Goal: Task Accomplishment & Management: Use online tool/utility

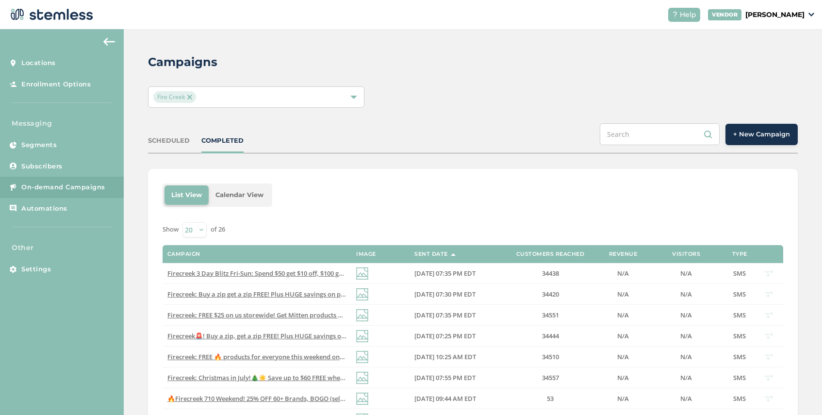
click at [782, 143] on button "+ New Campaign" at bounding box center [762, 134] width 72 height 21
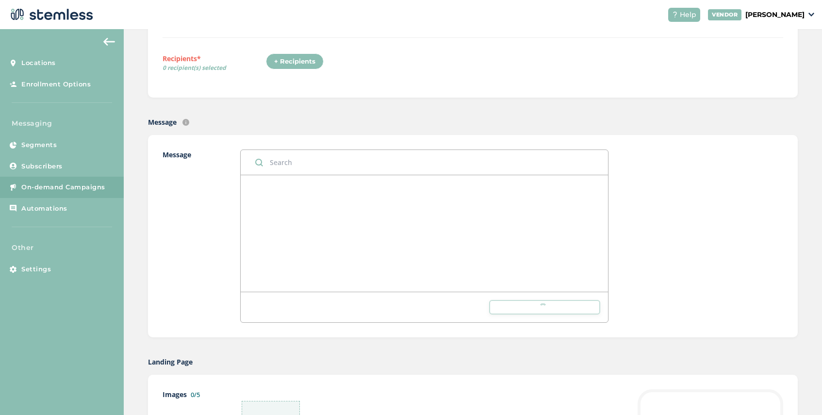
scroll to position [186, 0]
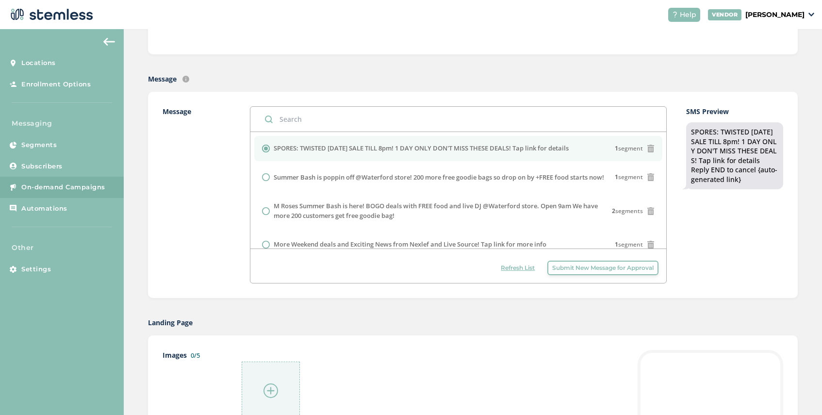
click at [576, 268] on span "Submit New Message for Approval" at bounding box center [602, 268] width 101 height 9
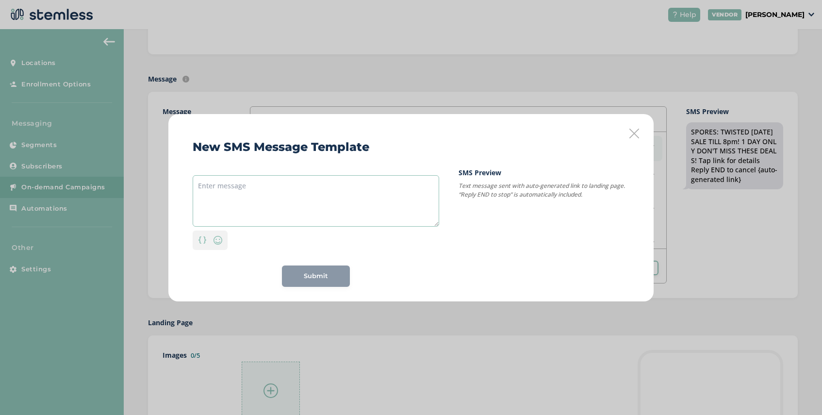
click at [262, 188] on textarea at bounding box center [316, 200] width 247 height 51
paste textarea "5-Day [DATE] Bash: Buy a zip, get 1/2 zip FREE storewide + 40% off top 15 brand…"
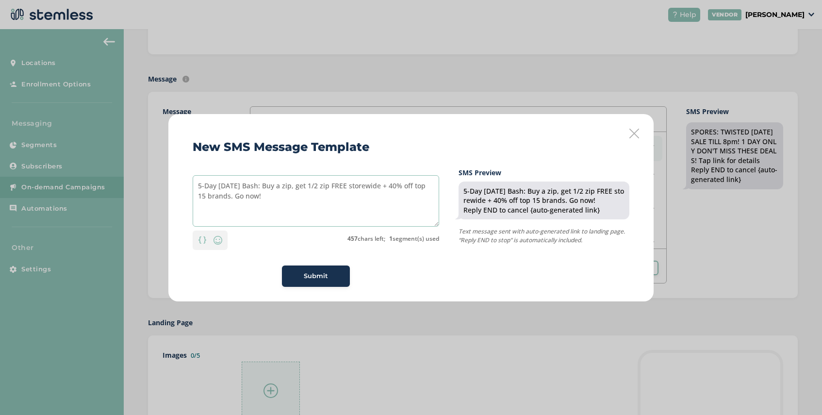
click at [196, 185] on textarea "5-Day [DATE] Bash: Buy a zip, get 1/2 zip FREE storewide + 40% off top 15 brand…" at bounding box center [316, 200] width 247 height 51
drag, startPoint x: 287, startPoint y: 196, endPoint x: 218, endPoint y: 187, distance: 69.1
click at [218, 187] on textarea "DSPO 5-Day [DATE] Bash: Buy a zip, get 1/2 zip FREE storewide + 40% off top 15 …" at bounding box center [316, 200] width 247 height 51
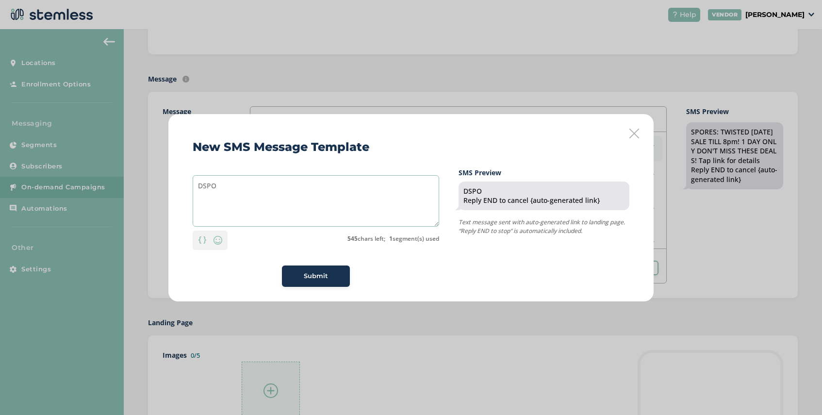
paste textarea "5-Day [DATE] Bash: Buy a zip, get 1/2 zip FREE storewide + 40% off top 15 brand…"
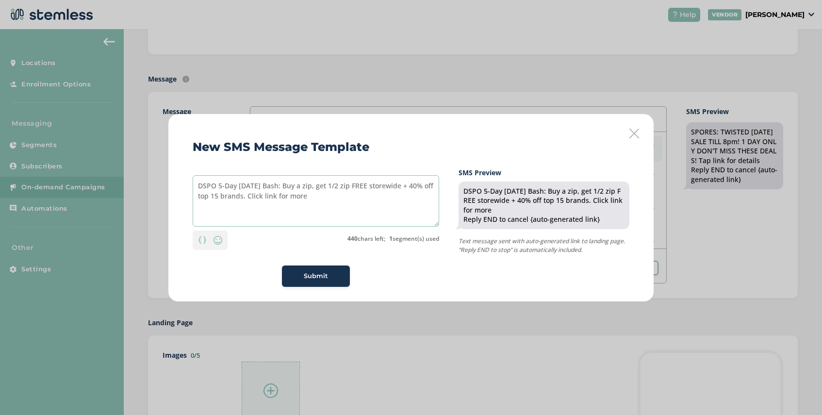
type textarea "DSPO 5-Day [DATE] Bash: Buy a zip, get 1/2 zip FREE storewide + 40% off top 15 …"
click at [305, 278] on span "Submit" at bounding box center [316, 276] width 24 height 10
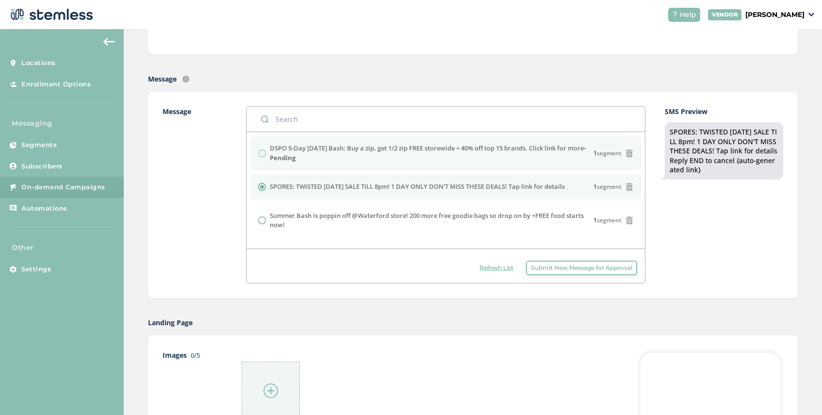
drag, startPoint x: 288, startPoint y: 158, endPoint x: 271, endPoint y: 151, distance: 18.8
click at [271, 151] on label "DSPO 5-Day [DATE] Bash: Buy a zip, get 1/2 zip FREE storewide + 40% off top 15 …" at bounding box center [432, 153] width 324 height 19
copy label "DSPO 5-Day [DATE] Bash: Buy a zip, get 1/2 zip FREE storewide + 40% off top 15 …"
click at [593, 266] on span "Submit New Message for Approval" at bounding box center [581, 268] width 101 height 9
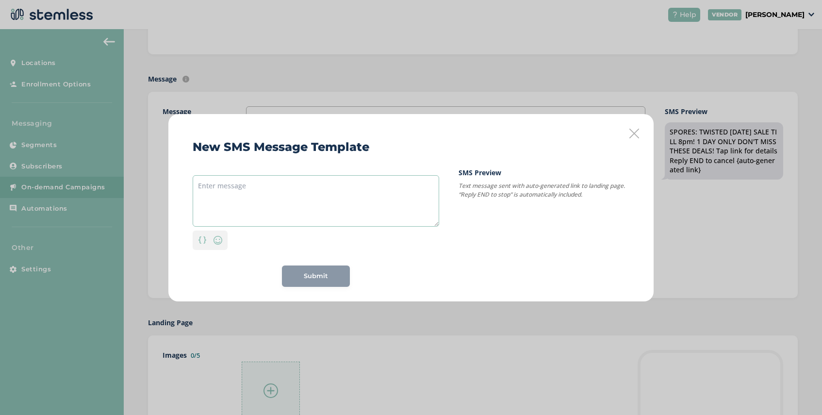
click at [256, 190] on textarea at bounding box center [316, 200] width 247 height 51
paste textarea "DSPO 5-Day [DATE] Bash: Buy a zip, get 1/2 zip FREE storewide + 40% off top 15 …"
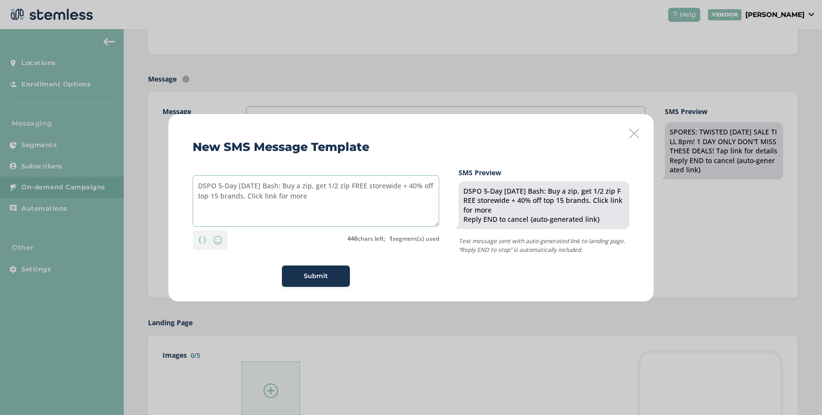
drag, startPoint x: 217, startPoint y: 184, endPoint x: 182, endPoint y: 184, distance: 35.0
click at [182, 184] on div "New SMS Message Template DSPO 5-Day [DATE] Bash: Buy a zip, get 1/2 zip FREE st…" at bounding box center [410, 207] width 485 height 187
drag, startPoint x: 359, startPoint y: 188, endPoint x: 349, endPoint y: 188, distance: 9.7
click at [349, 188] on textarea "Firecreek 5-Day [DATE] Bash: Buy a zip, get 1/2 zip FREE storewide + 40% off to…" at bounding box center [316, 200] width 247 height 51
drag, startPoint x: 314, startPoint y: 196, endPoint x: 298, endPoint y: 198, distance: 16.6
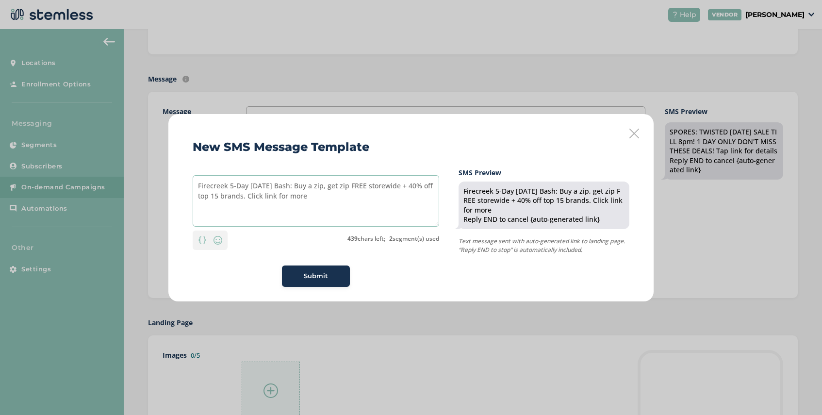
click at [298, 198] on textarea "Firecreek 5-Day [DATE] Bash: Buy a zip, get zip FREE storewide + 40% off top 15…" at bounding box center [316, 200] width 247 height 51
type textarea "Firecreek 5-Day [DATE] Bash: Buy a zip, get zip FREE storewide + 40% off top 15…"
click at [321, 276] on span "Submit" at bounding box center [316, 276] width 24 height 10
